Goal: Task Accomplishment & Management: Manage account settings

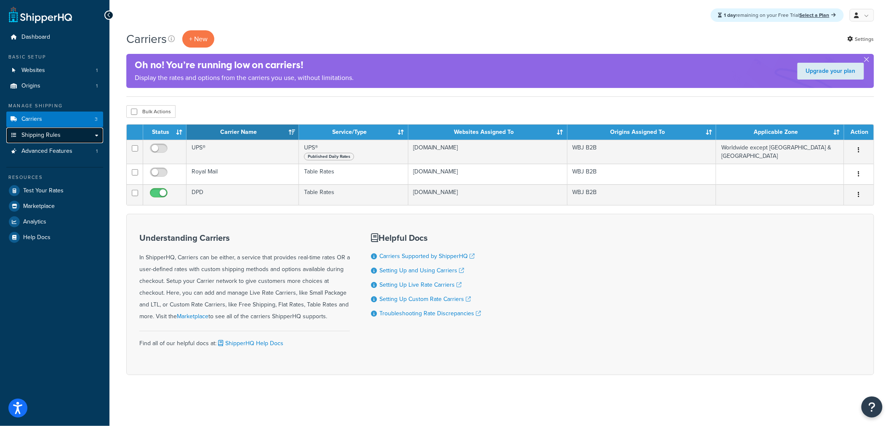
click at [61, 132] on link "Shipping Rules" at bounding box center [54, 136] width 97 height 16
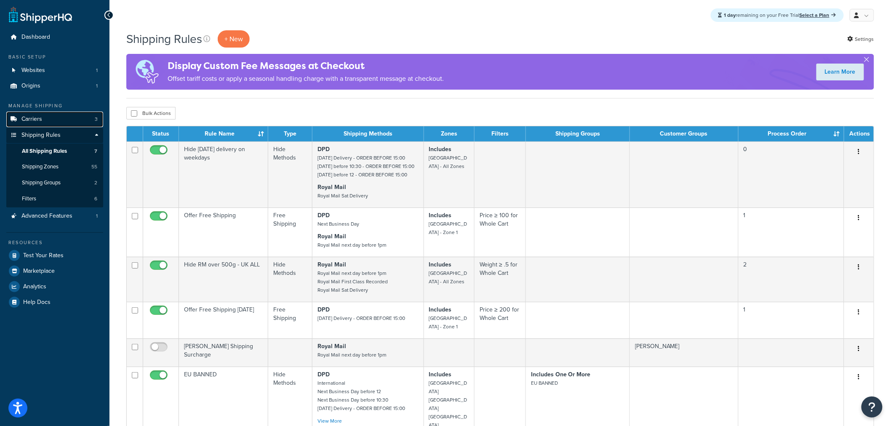
click at [60, 124] on link "Carriers 3" at bounding box center [54, 120] width 97 height 16
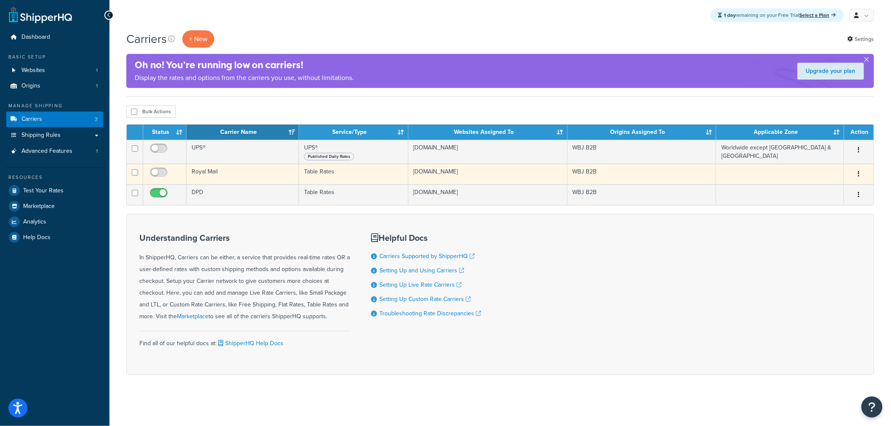
click at [203, 184] on td "Royal Mail" at bounding box center [243, 174] width 112 height 21
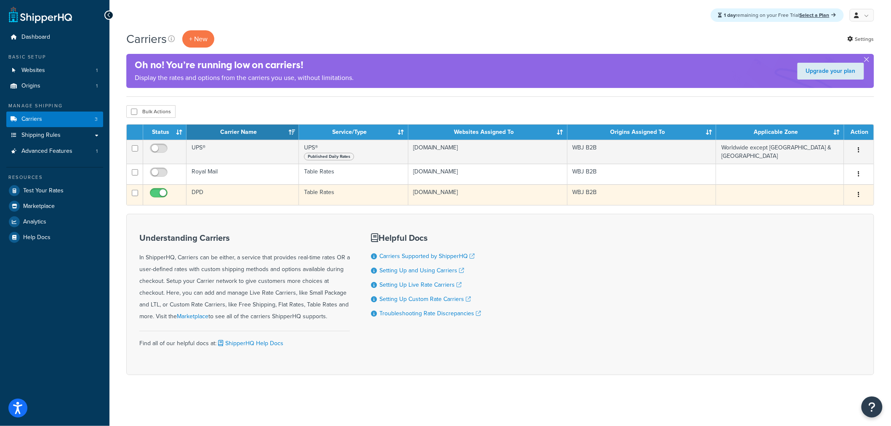
click at [205, 194] on td "DPD" at bounding box center [243, 194] width 112 height 21
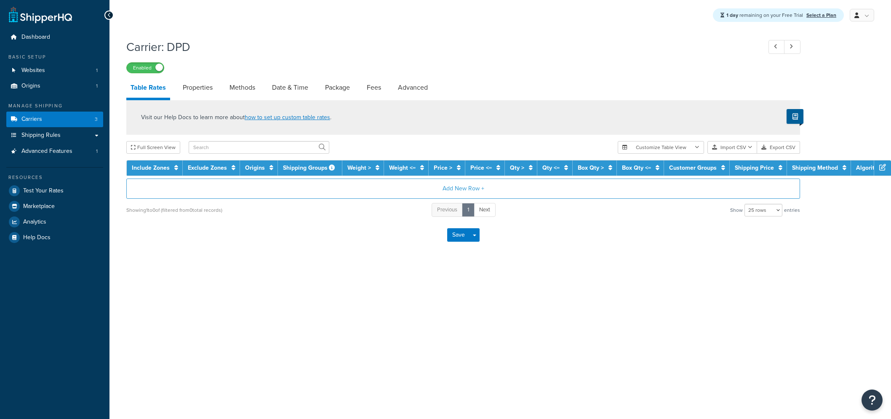
select select "25"
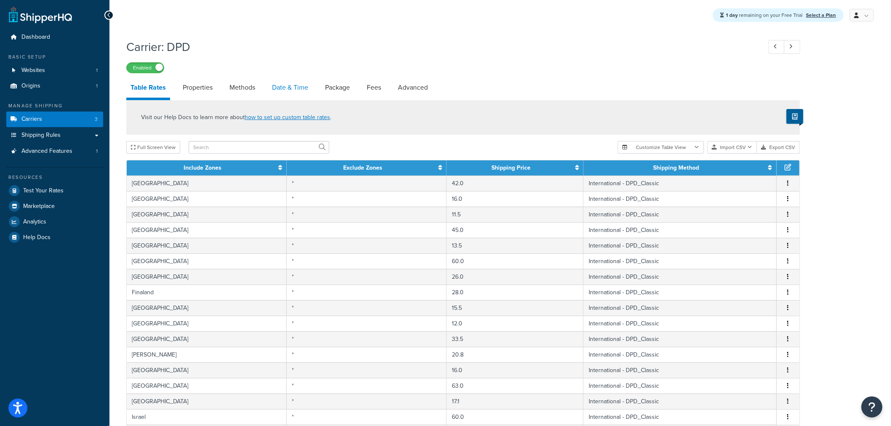
click at [306, 96] on link "Date & Time" at bounding box center [290, 87] width 45 height 20
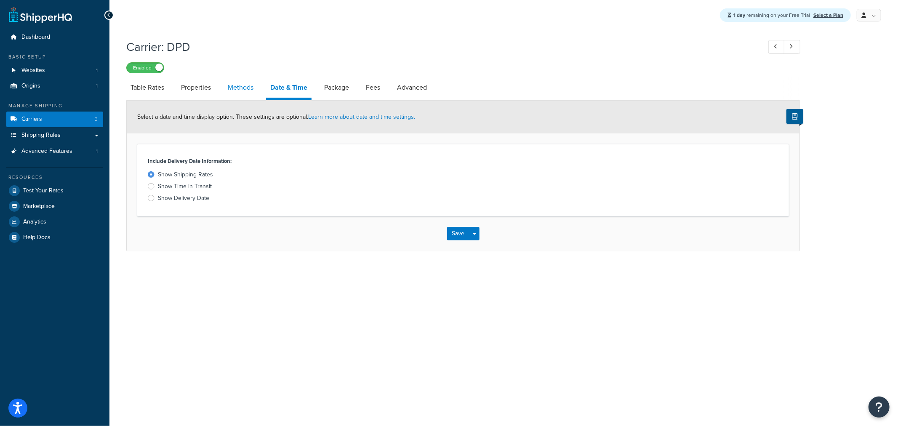
click at [227, 83] on link "Methods" at bounding box center [241, 87] width 34 height 20
select select "25"
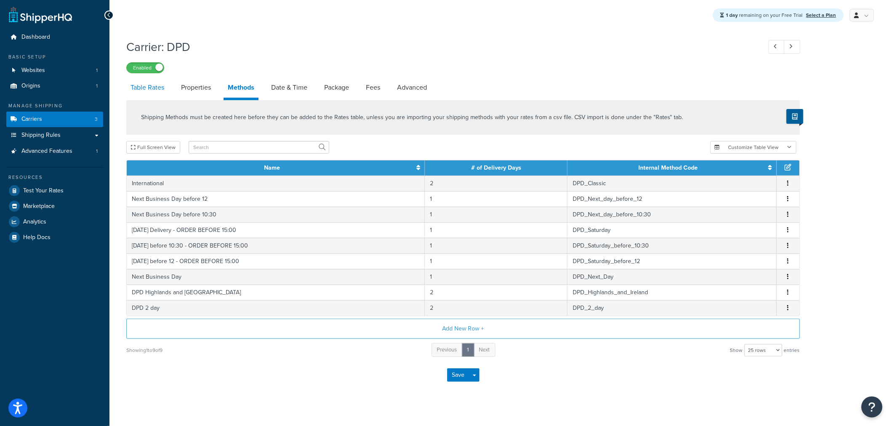
click at [149, 90] on link "Table Rates" at bounding box center [147, 87] width 42 height 20
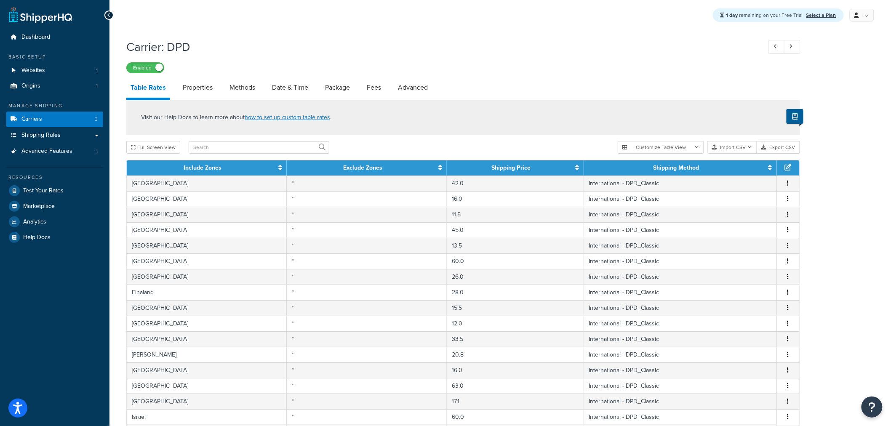
scroll to position [259, 0]
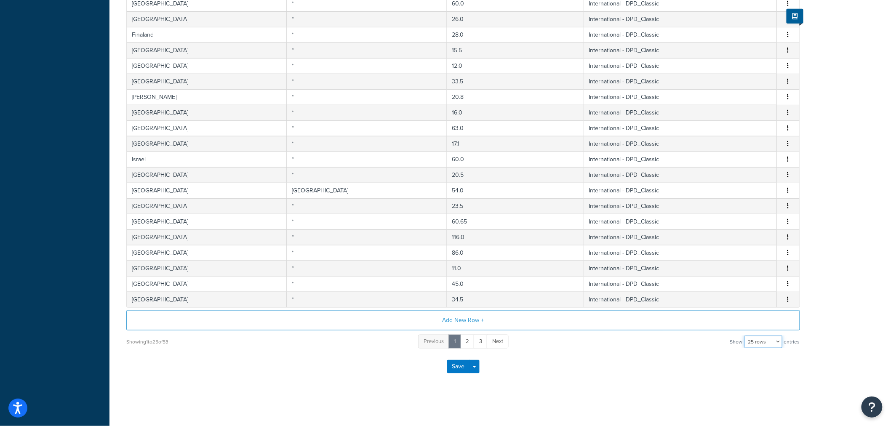
click at [765, 347] on select "10 rows 15 rows 25 rows 50 rows 100 rows 1000 rows" at bounding box center [763, 342] width 38 height 13
select select "1000"
click at [745, 336] on select "10 rows 15 rows 25 rows 50 rows 100 rows 1000 rows" at bounding box center [763, 342] width 38 height 13
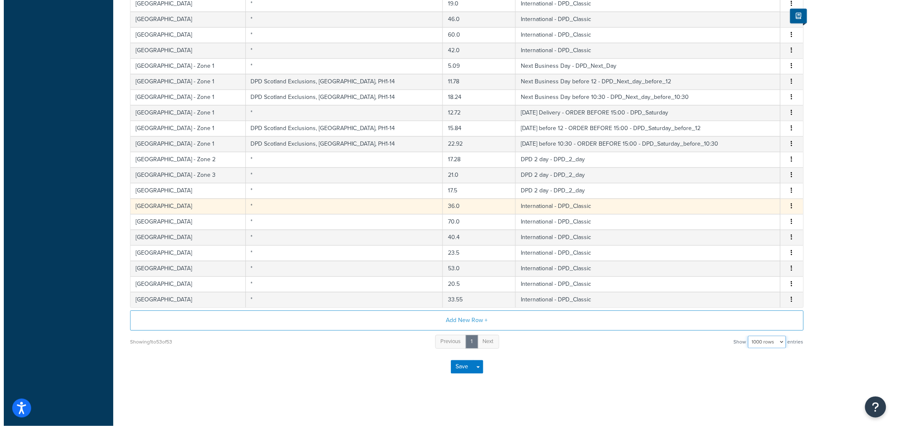
scroll to position [602, 0]
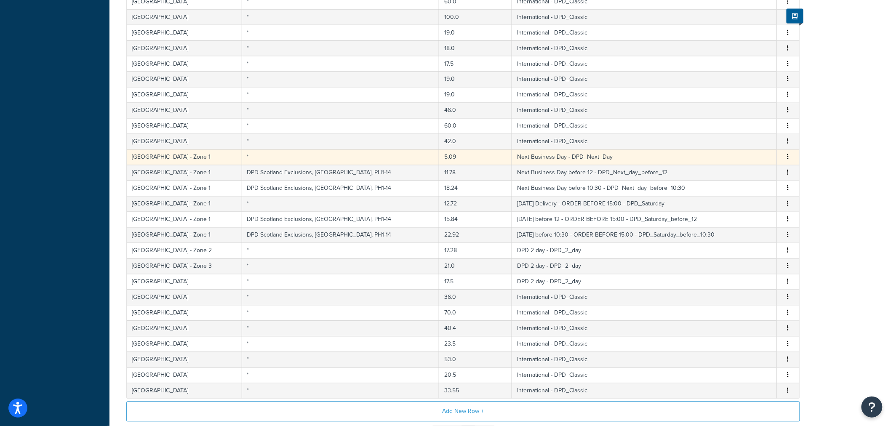
click at [439, 160] on td "5.09" at bounding box center [475, 157] width 73 height 16
select select "175570"
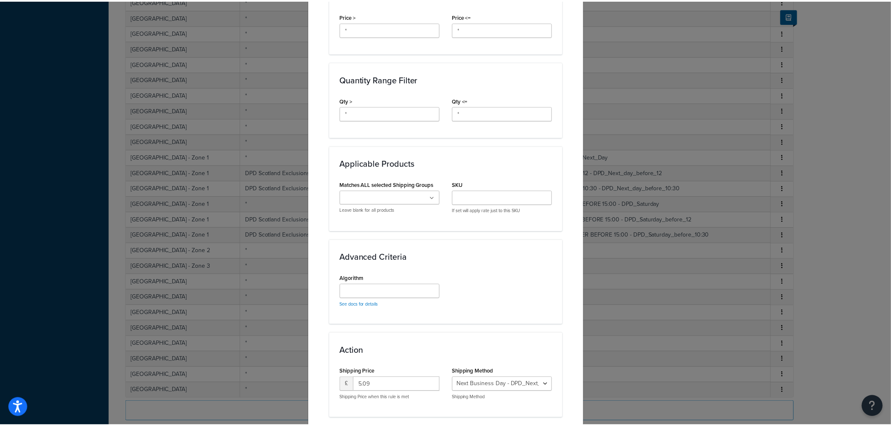
scroll to position [383, 0]
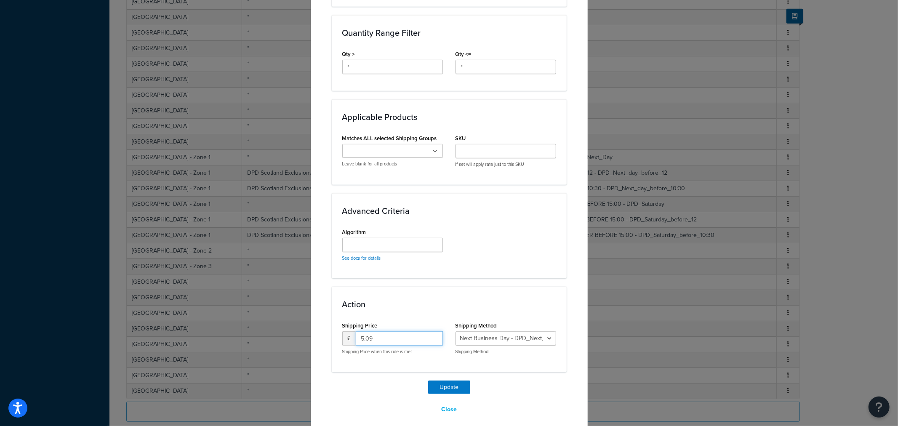
click at [406, 331] on input "5.09" at bounding box center [399, 338] width 87 height 14
type input "6.11"
click at [444, 383] on button "Update" at bounding box center [449, 387] width 42 height 13
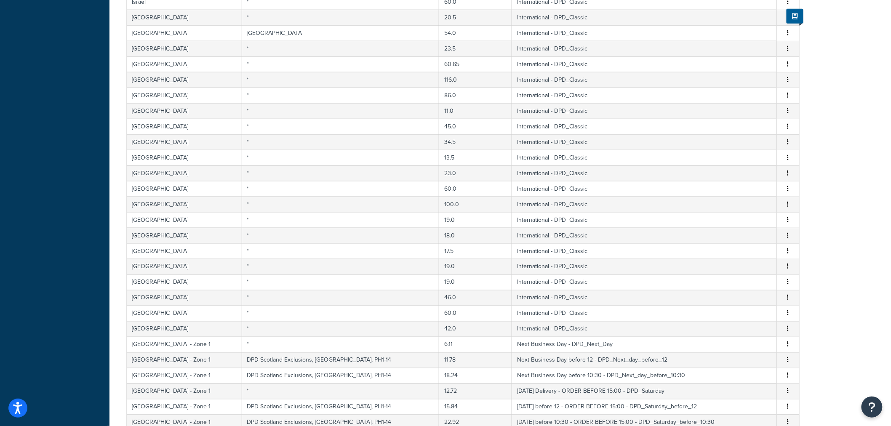
scroll to position [88, 0]
